Goal: Task Accomplishment & Management: Manage account settings

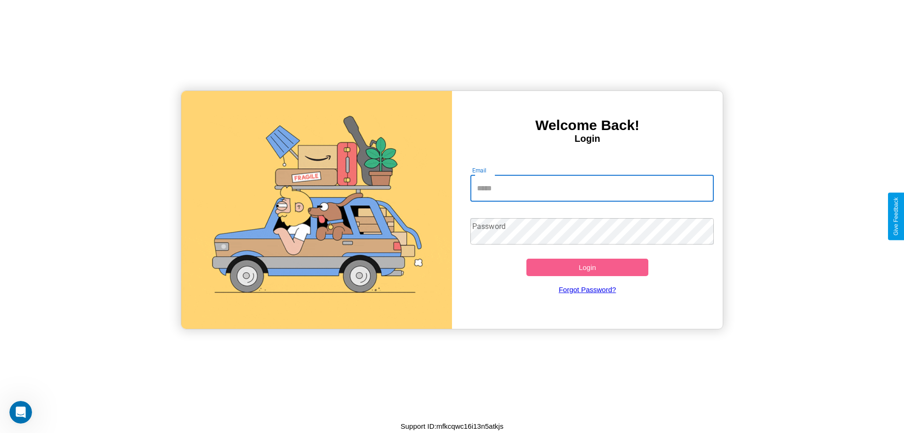
click at [592, 188] on input "Email" at bounding box center [593, 188] width 244 height 26
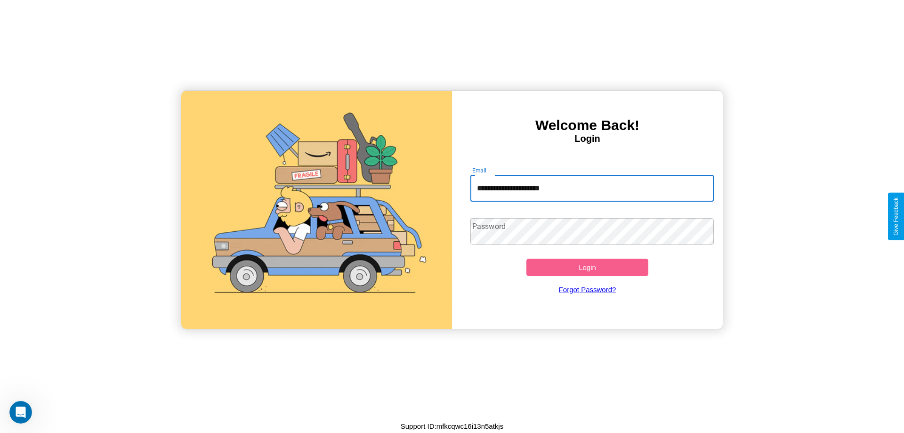
type input "**********"
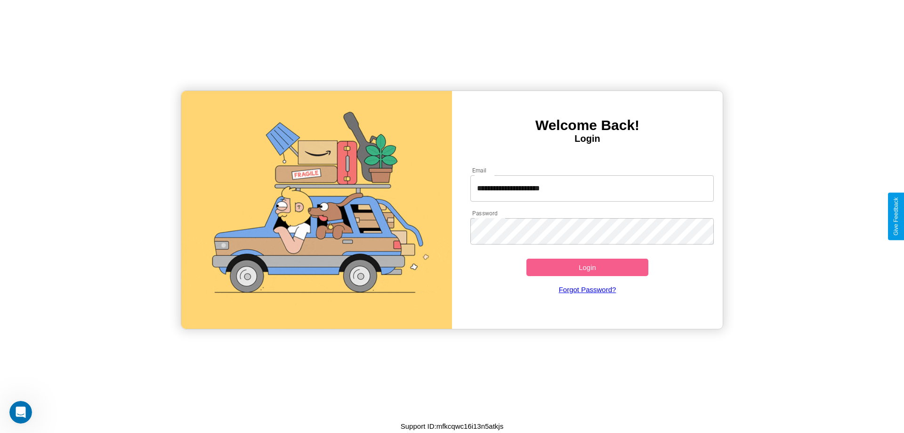
click at [587, 267] on button "Login" at bounding box center [588, 267] width 122 height 17
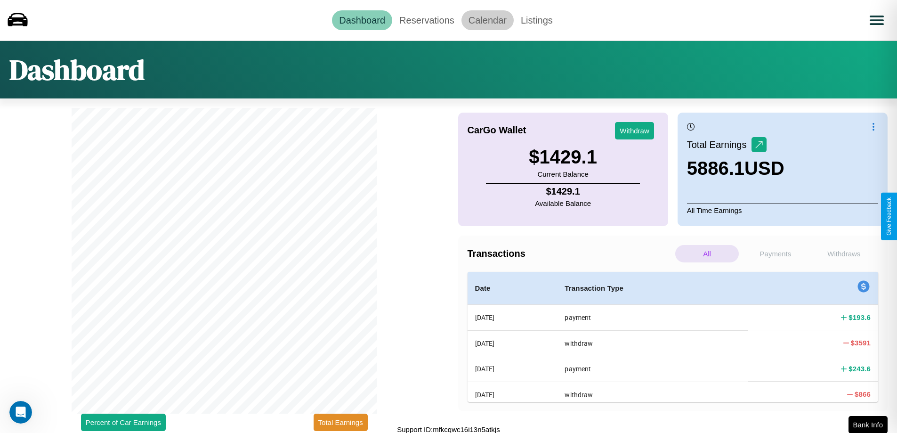
click at [488, 20] on link "Calendar" at bounding box center [488, 20] width 52 height 20
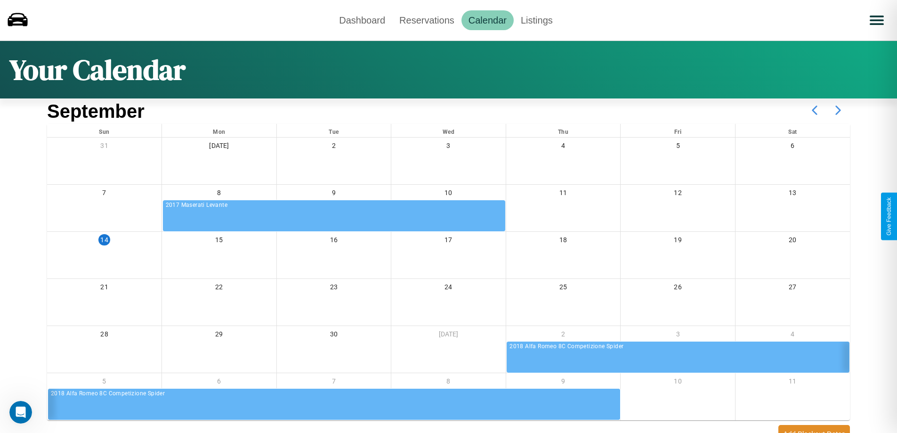
click at [839, 110] on icon at bounding box center [839, 110] width 24 height 24
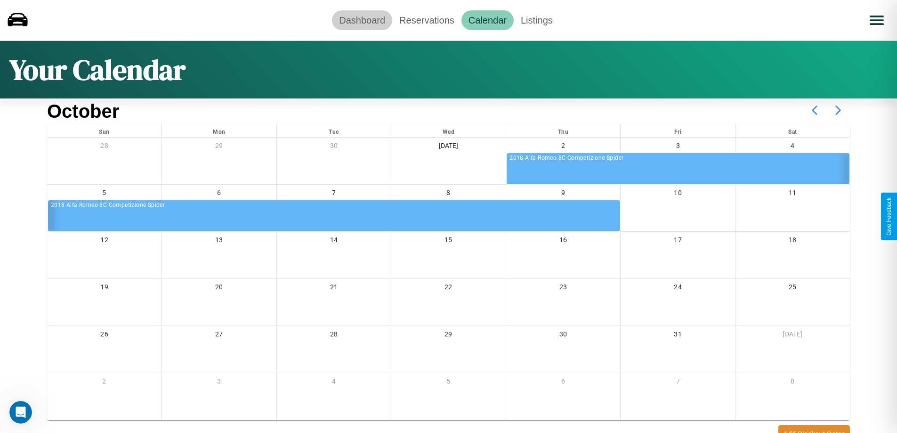
click at [362, 20] on link "Dashboard" at bounding box center [362, 20] width 60 height 20
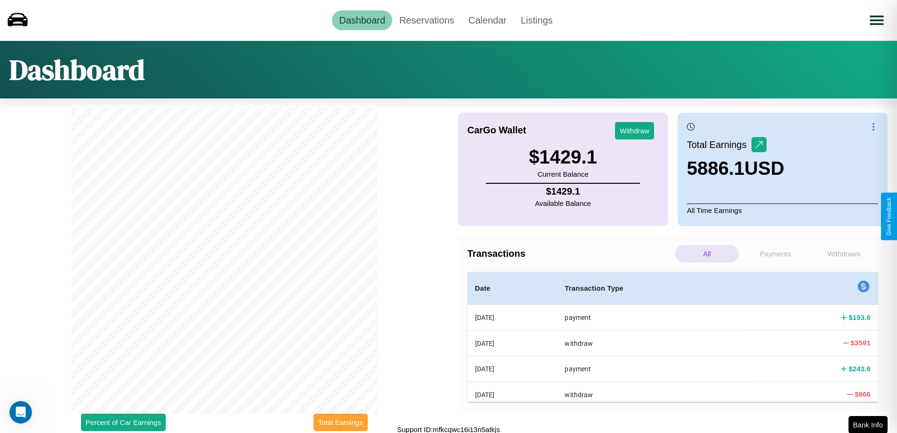
click at [341, 422] on button "Total Earnings" at bounding box center [341, 422] width 54 height 17
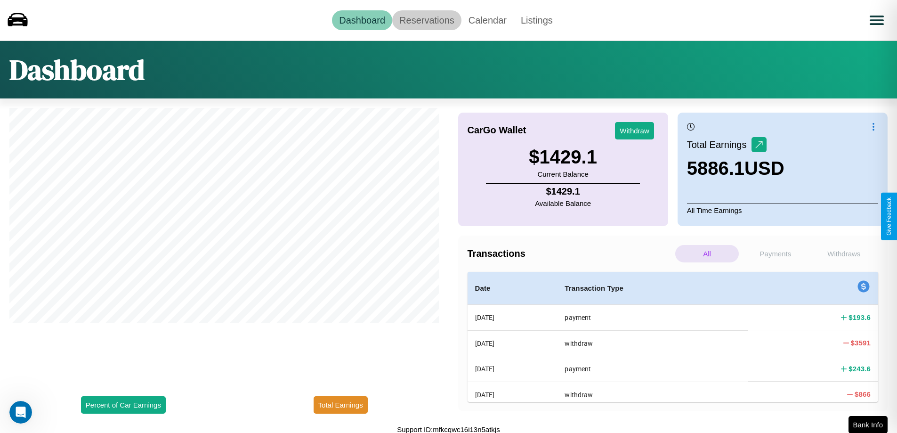
click at [427, 20] on link "Reservations" at bounding box center [426, 20] width 69 height 20
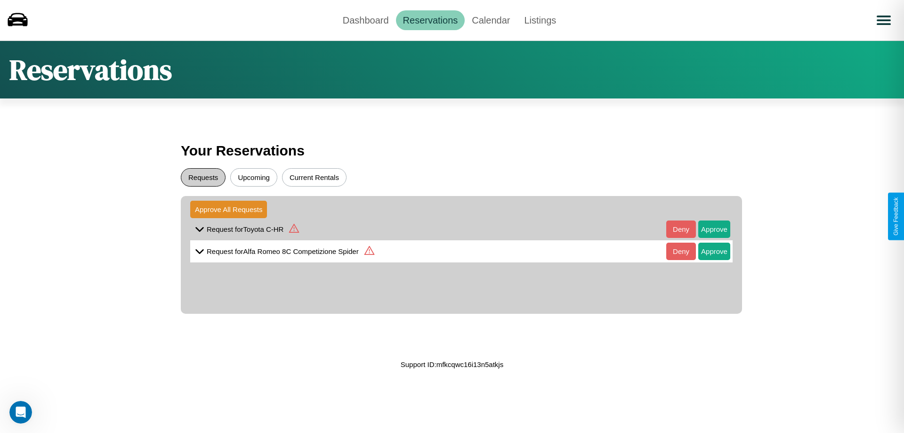
click at [203, 177] on button "Requests" at bounding box center [203, 177] width 45 height 18
click at [452, 69] on div "Reservations" at bounding box center [452, 70] width 904 height 58
click at [200, 251] on icon at bounding box center [200, 251] width 14 height 14
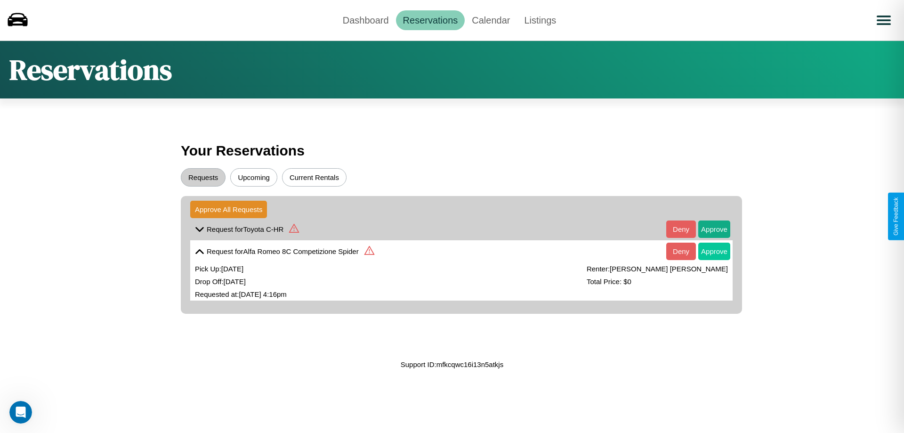
click at [708, 251] on button "Approve" at bounding box center [715, 251] width 32 height 17
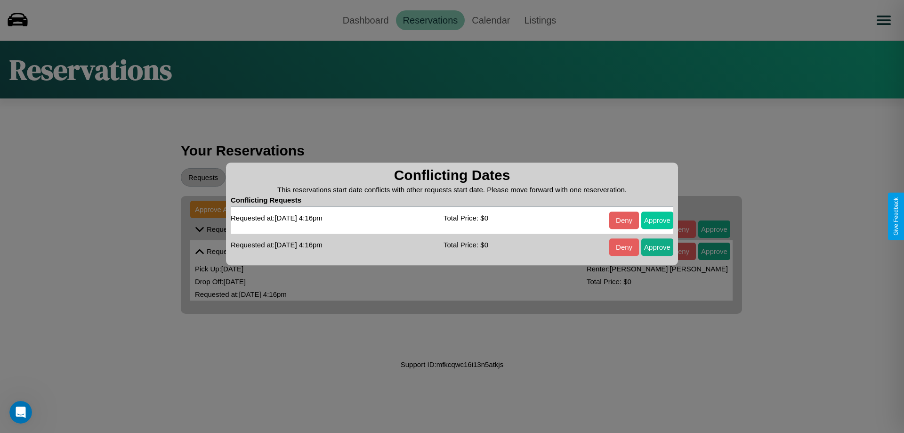
click at [658, 220] on button "Approve" at bounding box center [658, 220] width 32 height 17
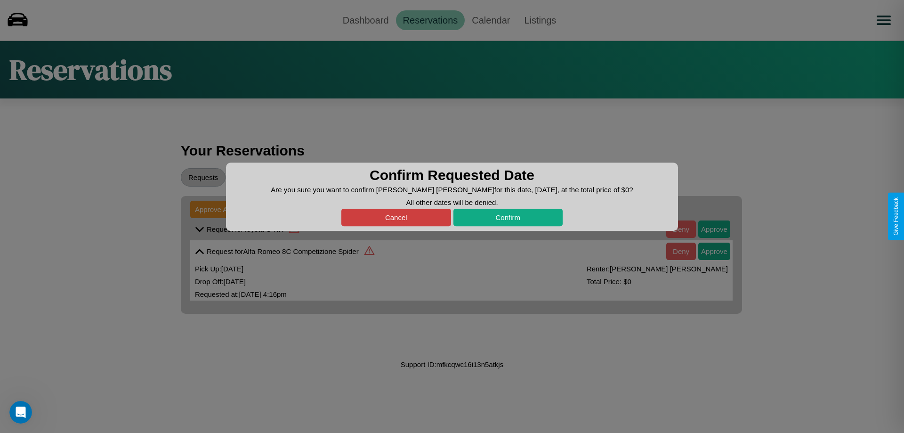
click at [396, 217] on button "Cancel" at bounding box center [397, 217] width 110 height 17
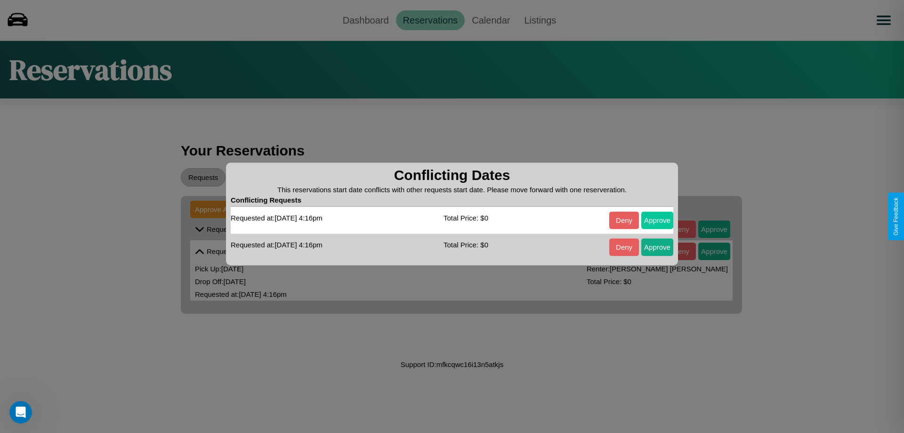
click at [658, 220] on button "Approve" at bounding box center [658, 220] width 32 height 17
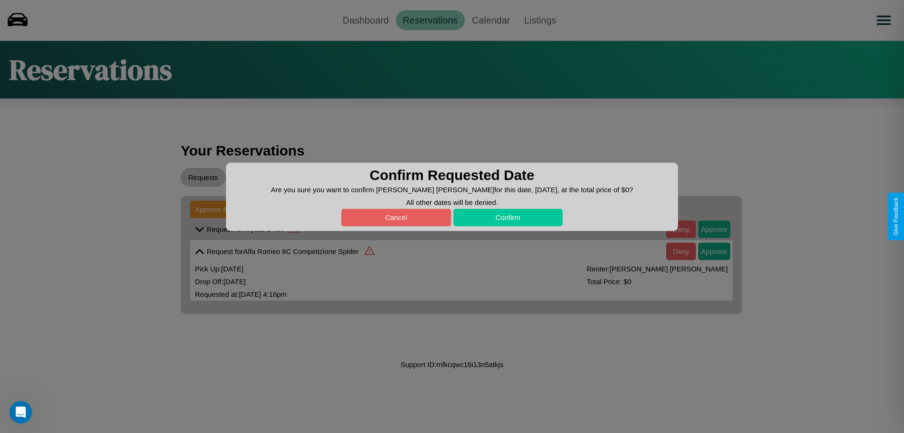
click at [508, 217] on button "Confirm" at bounding box center [509, 217] width 110 height 17
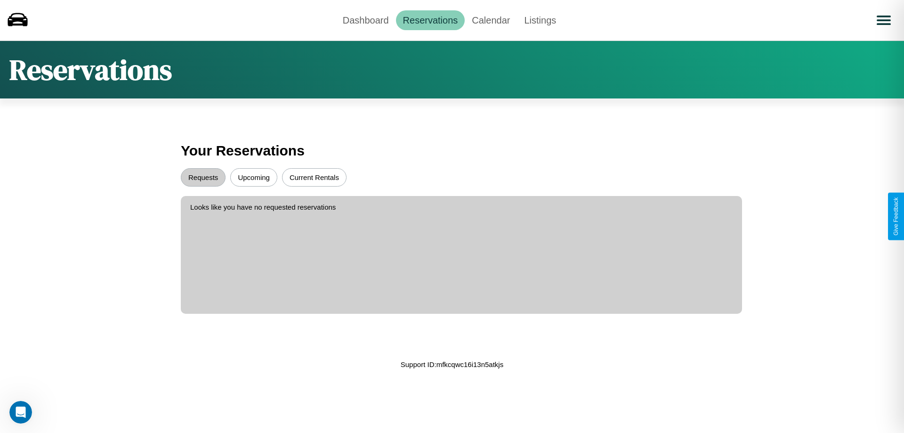
click at [254, 177] on button "Upcoming" at bounding box center [253, 177] width 47 height 18
